Goal: Complete application form

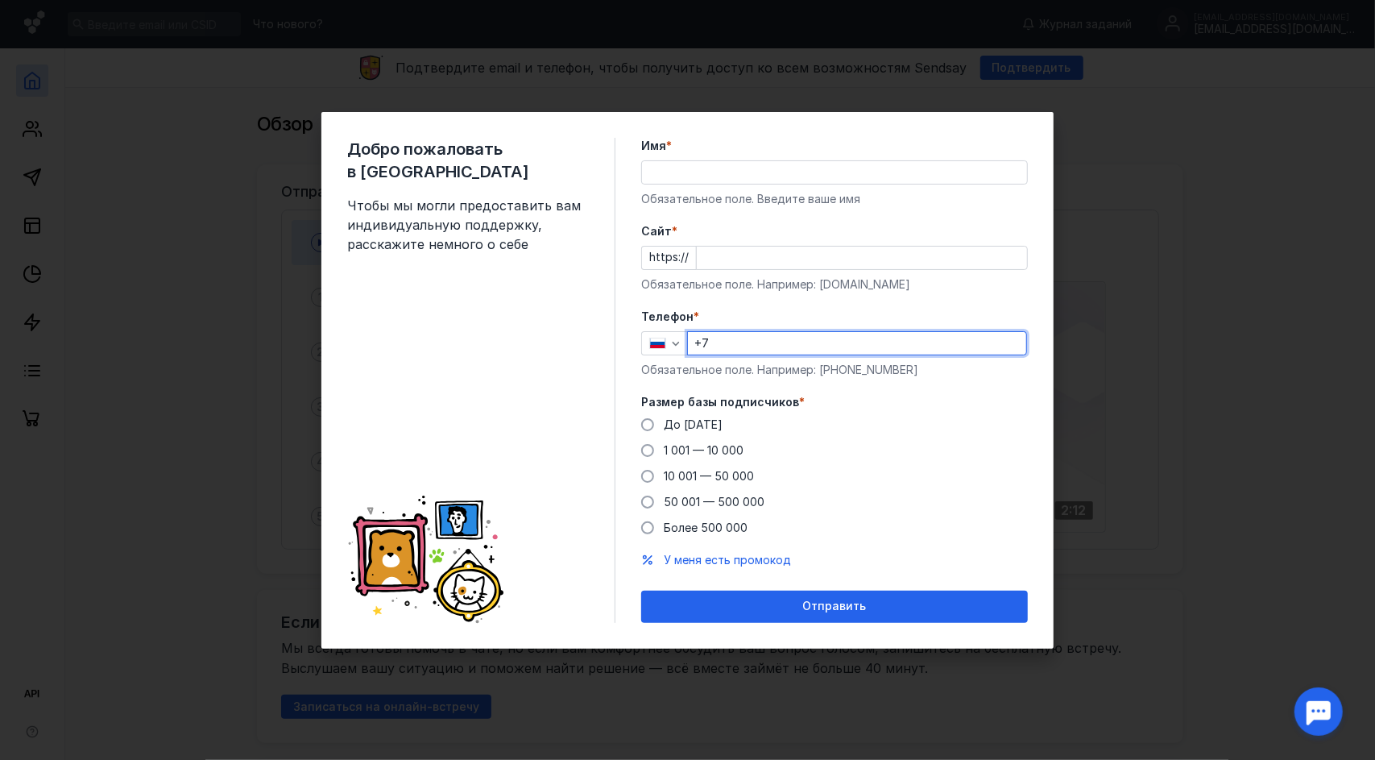
click at [427, 85] on div "Добро пожаловать в Sendsay Чтобы мы могли предоставить вам индивидуальную подде…" at bounding box center [687, 380] width 1375 height 760
click at [687, 171] on input "Имя *" at bounding box center [834, 172] width 385 height 23
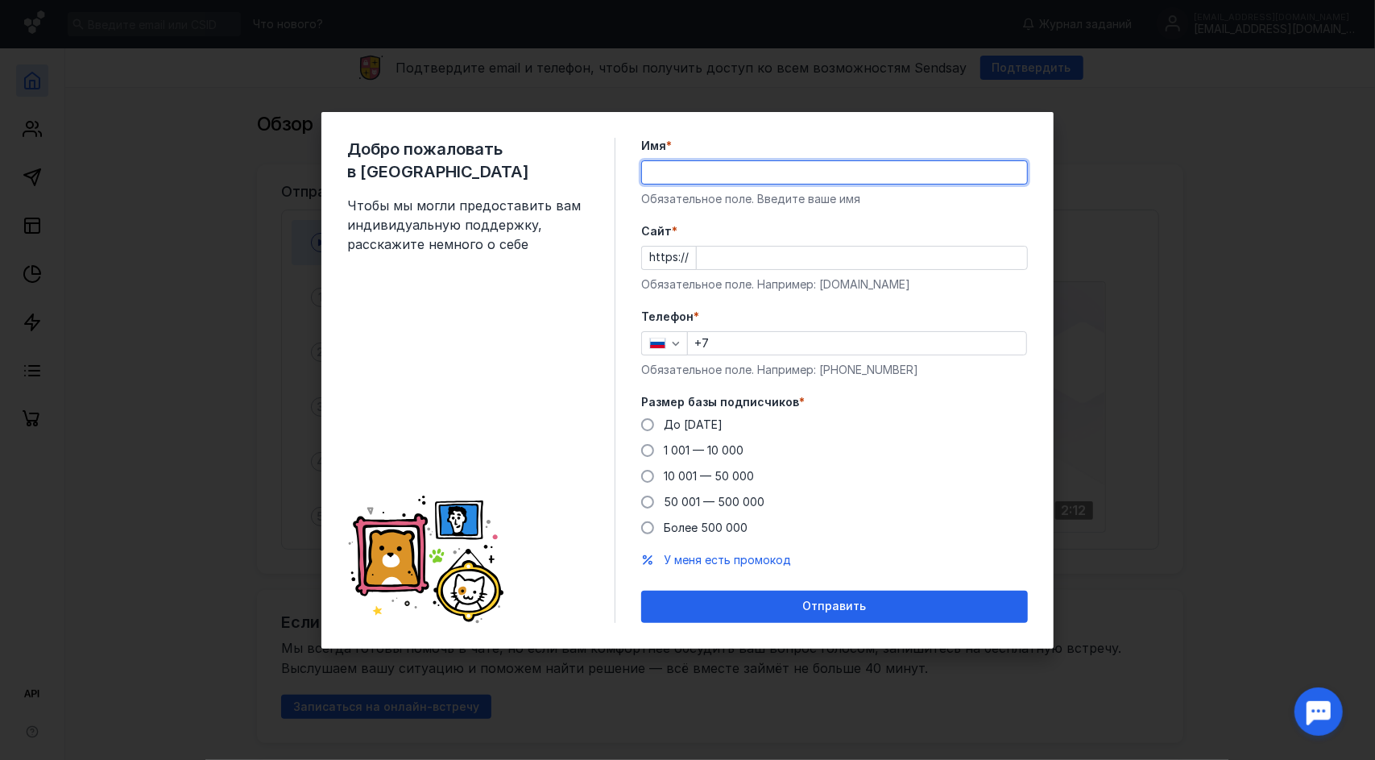
type input "ы"
type input "с"
type input "л"
type input "[PERSON_NAME]"
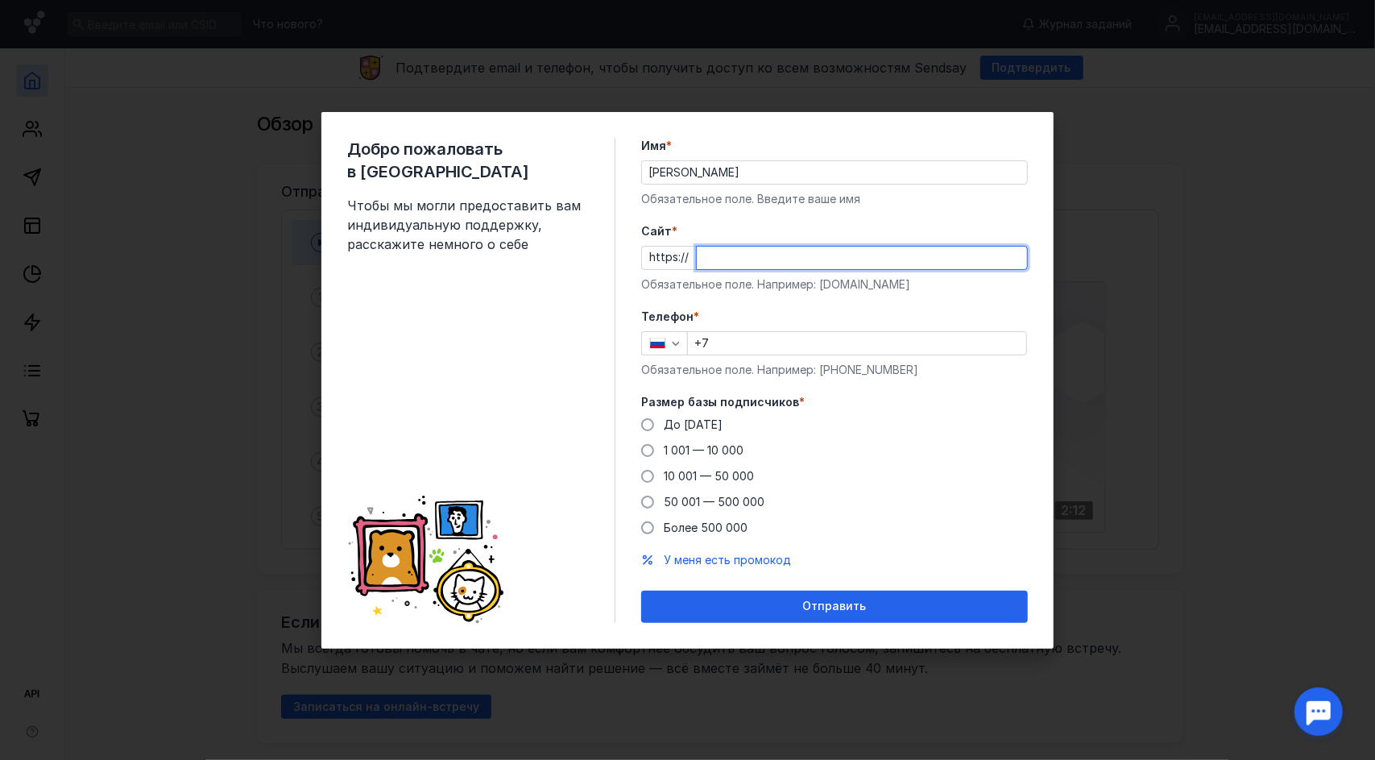
click at [710, 251] on input "Cайт *" at bounding box center [862, 258] width 330 height 23
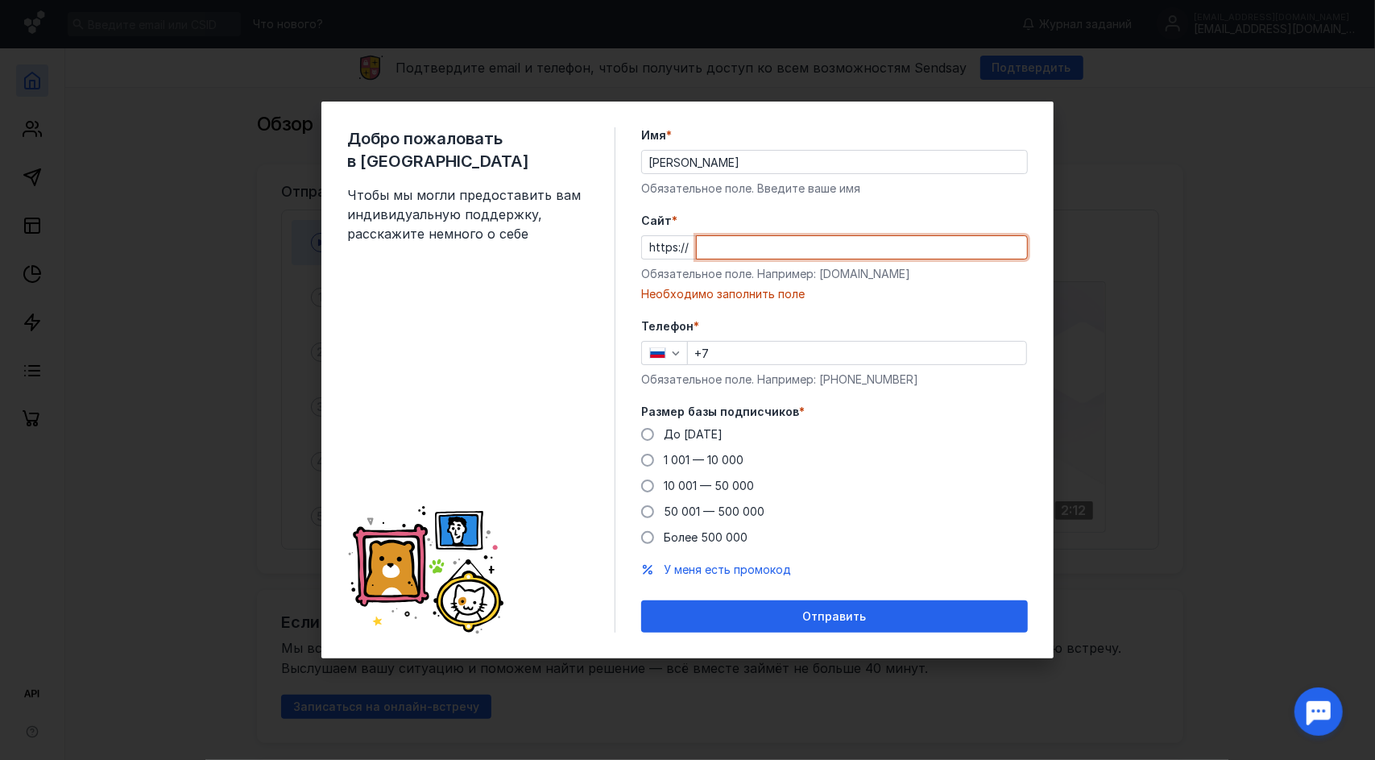
paste input "[DOMAIN_NAME][URL]"
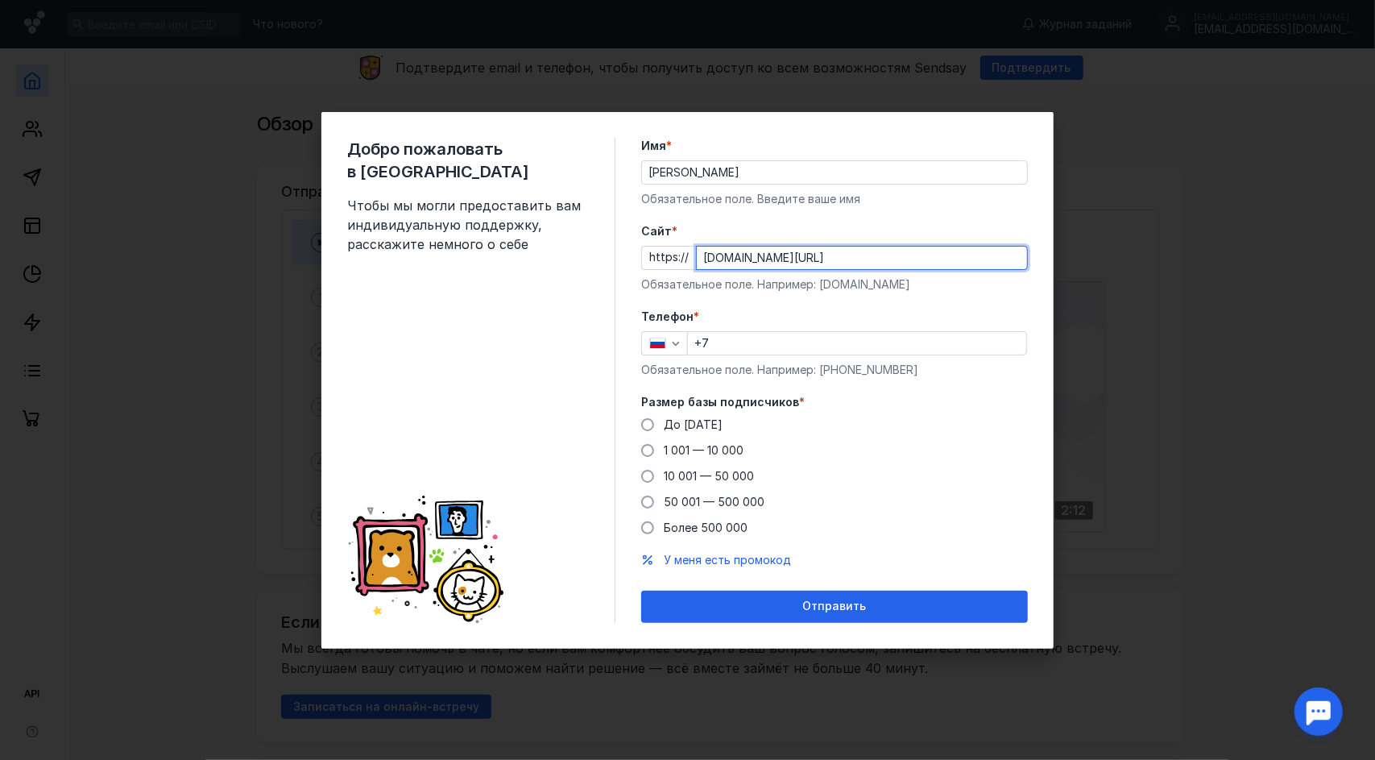
type input "[DOMAIN_NAME][URL]"
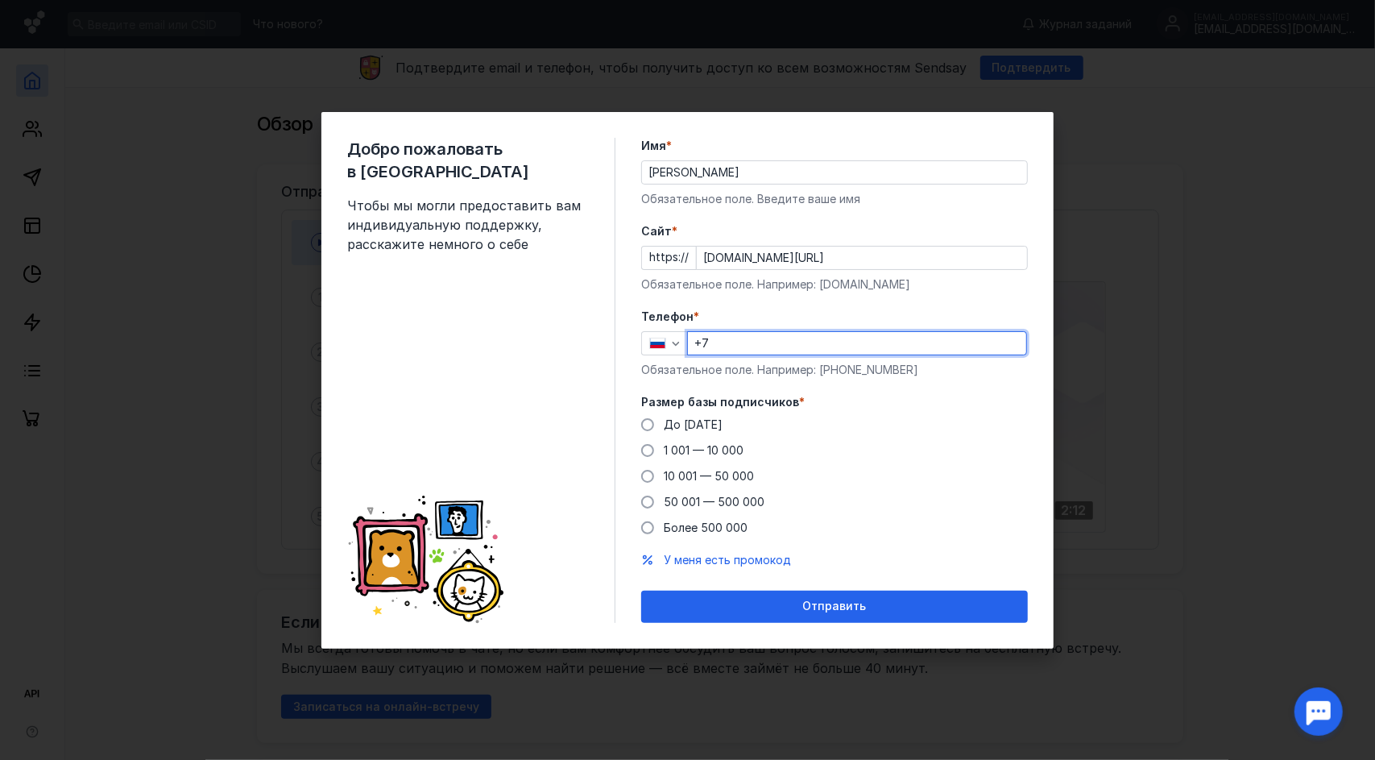
click at [749, 351] on input "+7" at bounding box center [857, 343] width 338 height 23
click at [663, 525] on label "Более 500 000" at bounding box center [694, 528] width 106 height 16
click at [0, 0] on input "Более 500 000" at bounding box center [0, 0] width 0 height 0
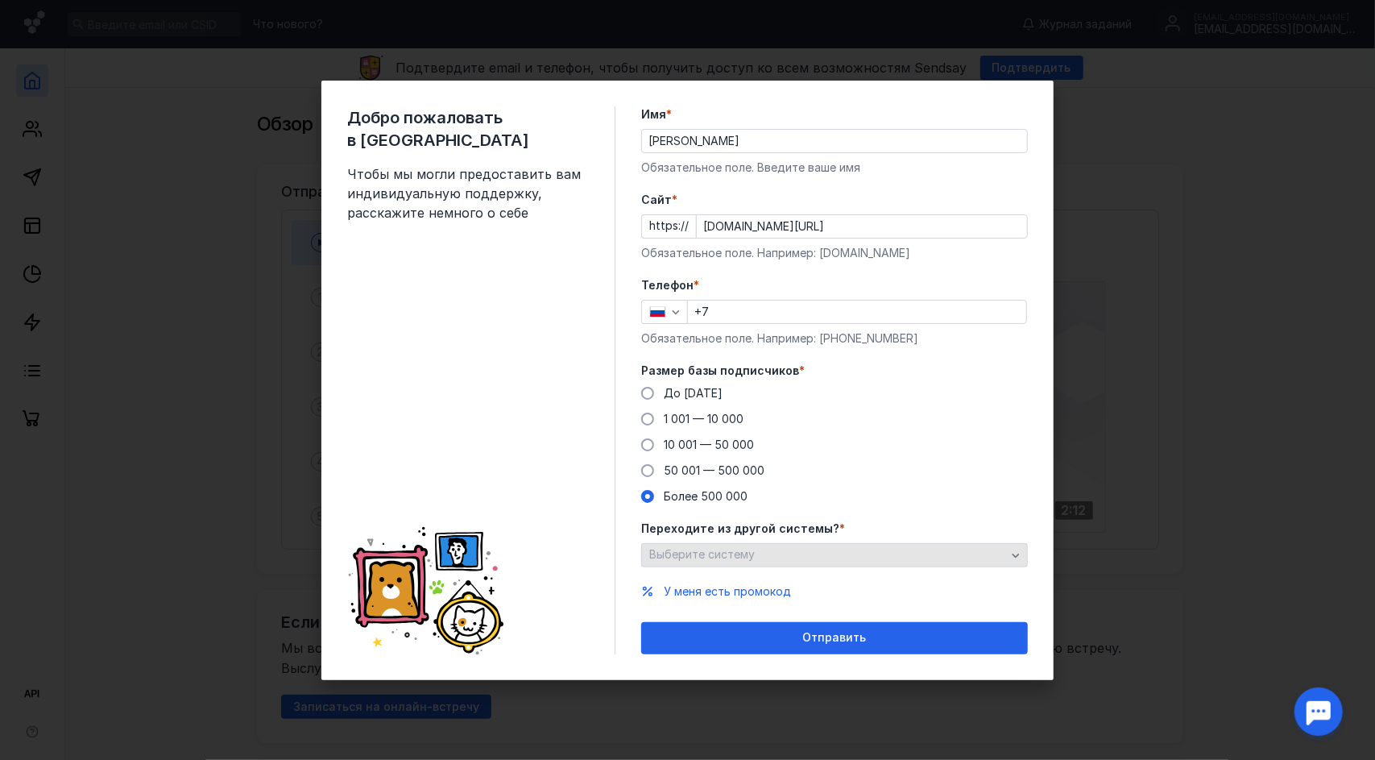
click at [831, 551] on div "Выберите систему" at bounding box center [827, 555] width 365 height 14
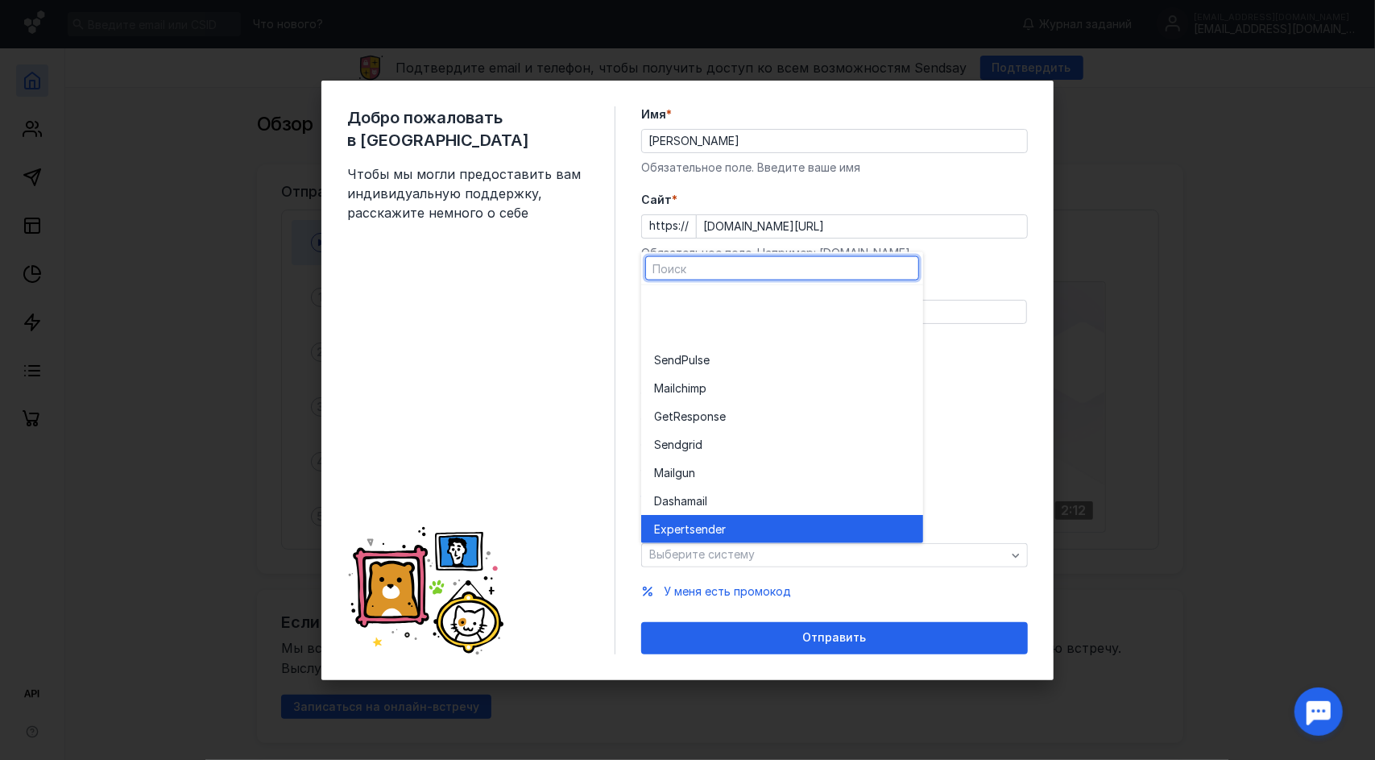
scroll to position [89, 0]
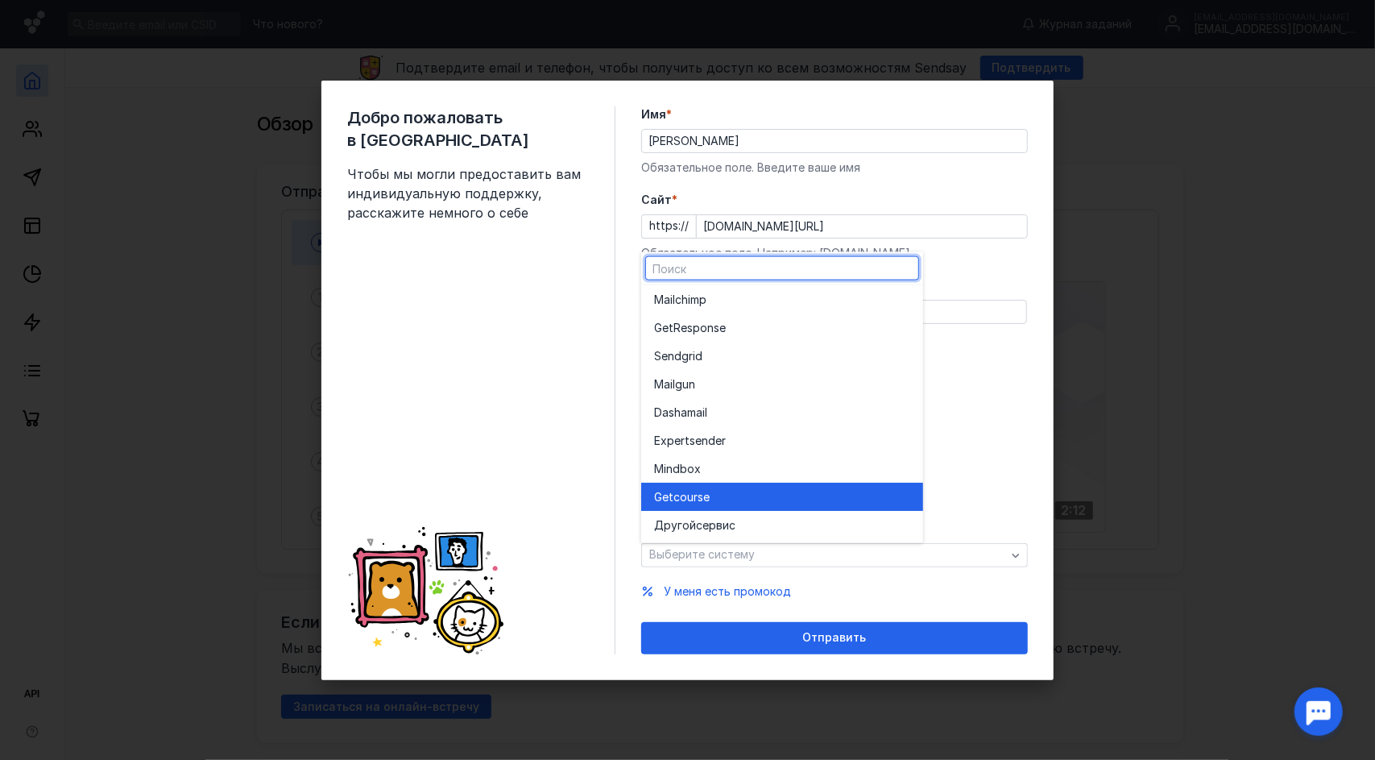
click at [767, 496] on div "Getcours e" at bounding box center [782, 496] width 256 height 16
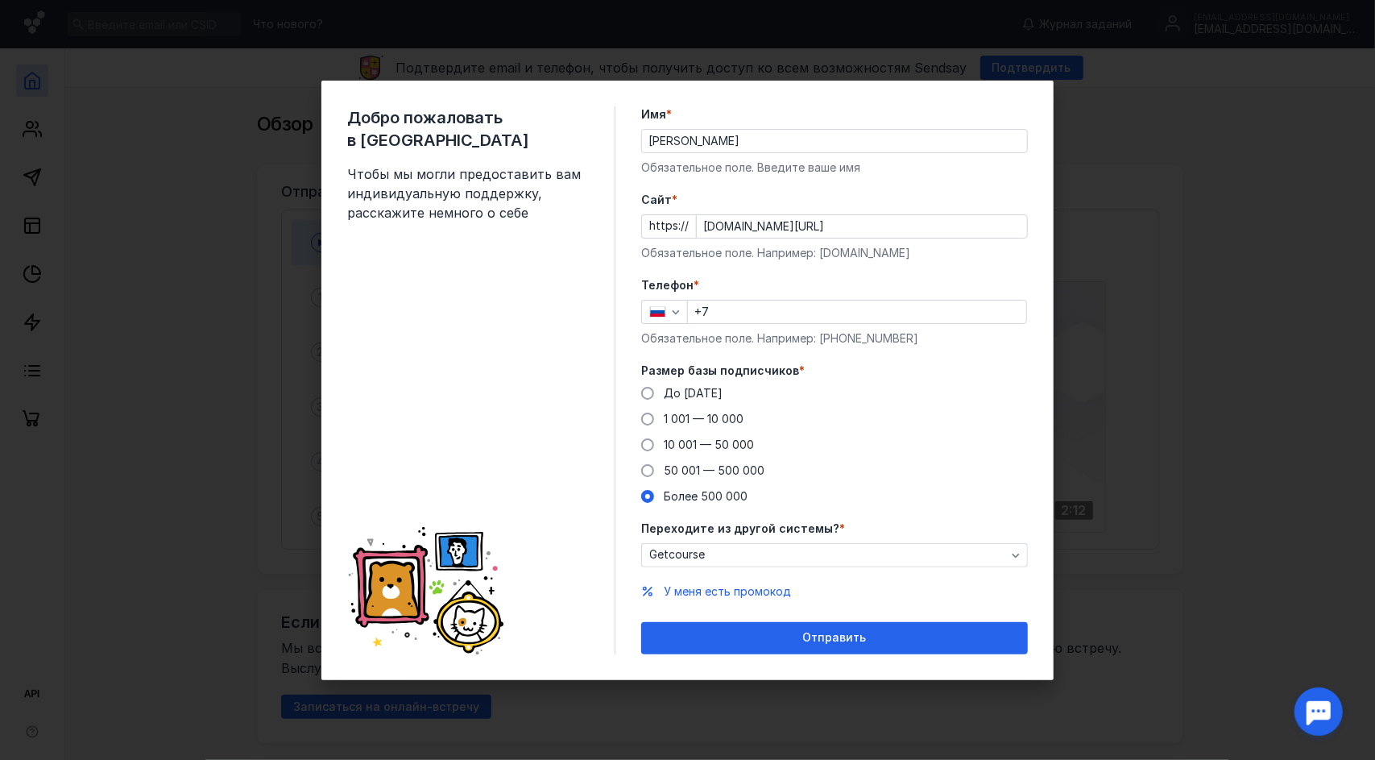
click at [767, 327] on div "Телефон * +7 Обязательное поле. Например: [PHONE_NUMBER]" at bounding box center [834, 311] width 387 height 69
click at [766, 316] on input "+7" at bounding box center [857, 312] width 338 height 23
